Goal: Transaction & Acquisition: Download file/media

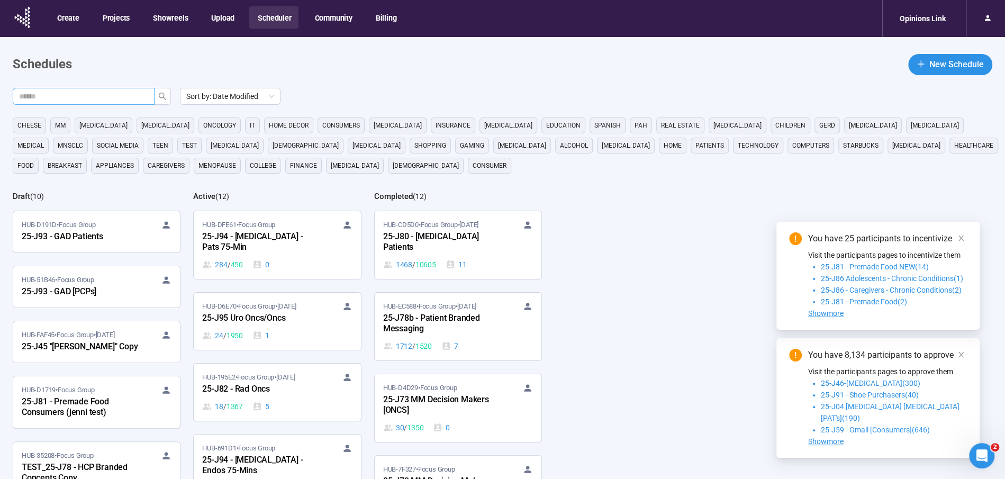
click at [56, 96] on input "text" at bounding box center [79, 96] width 121 height 12
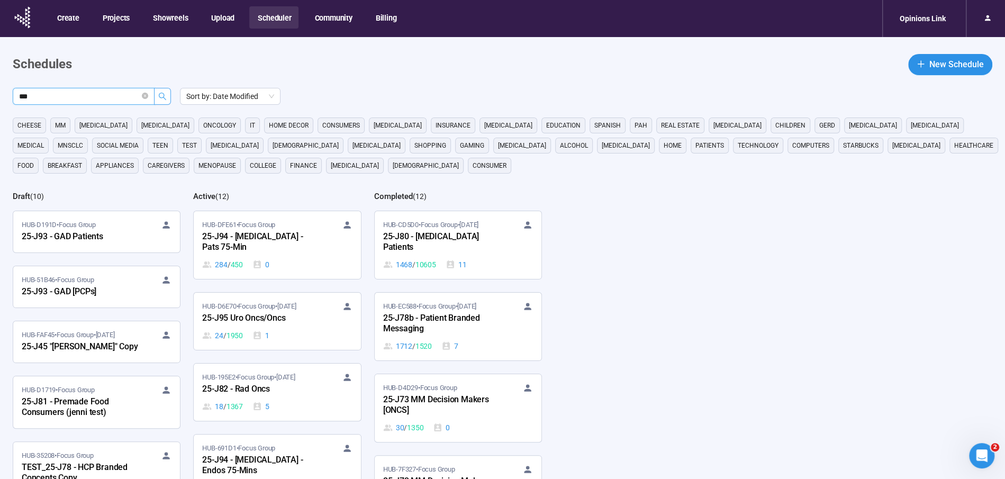
click at [163, 93] on icon "search" at bounding box center [162, 96] width 7 height 7
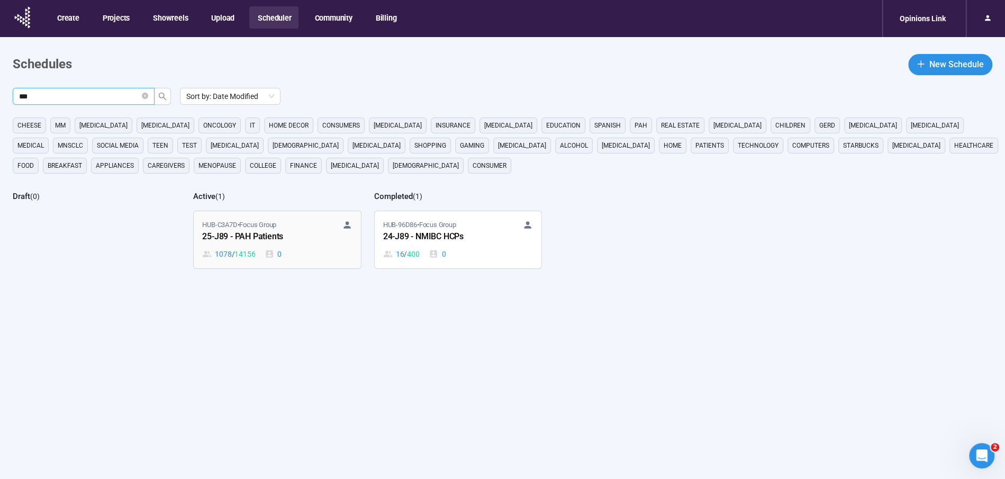
type input "***"
click at [248, 239] on div "25-J89 - PAH Patients" at bounding box center [260, 237] width 116 height 14
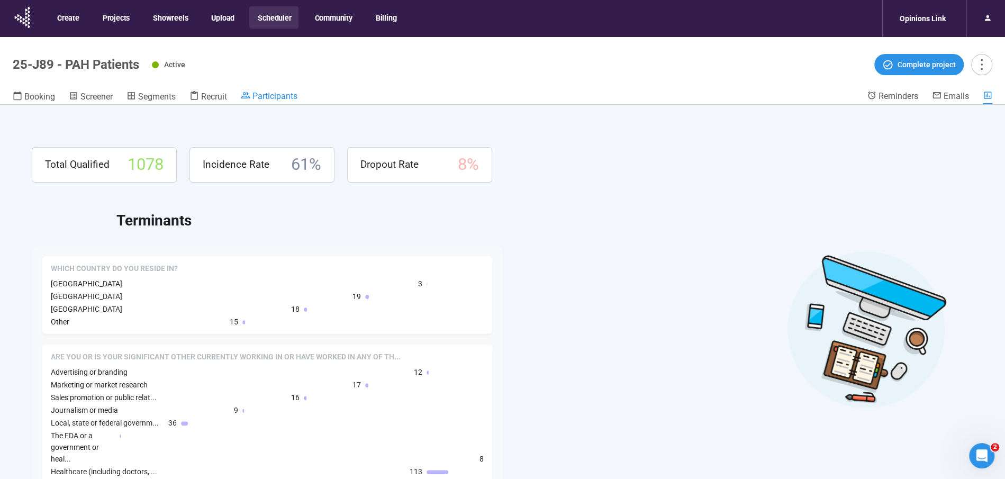
click at [274, 99] on span "Participants" at bounding box center [274, 96] width 45 height 10
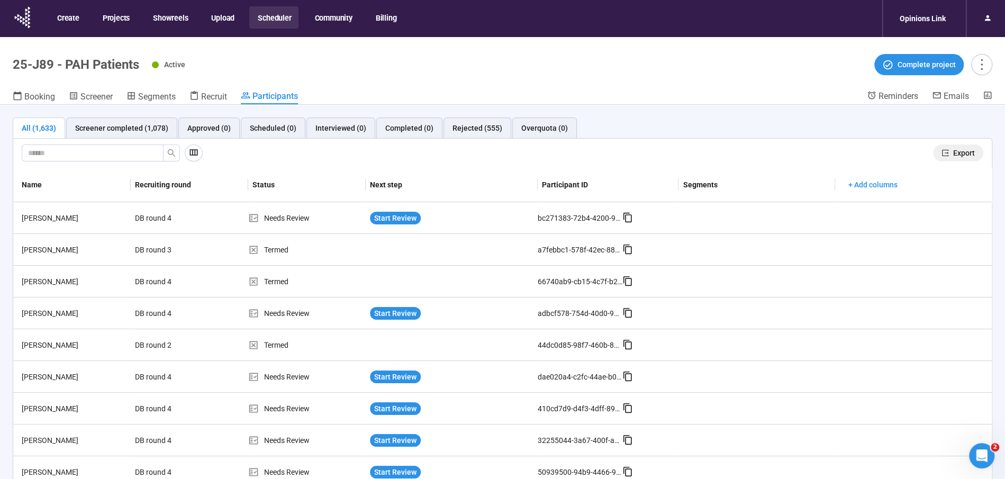
click at [968, 151] on span "Export" at bounding box center [964, 153] width 22 height 12
